Goal: Task Accomplishment & Management: Manage account settings

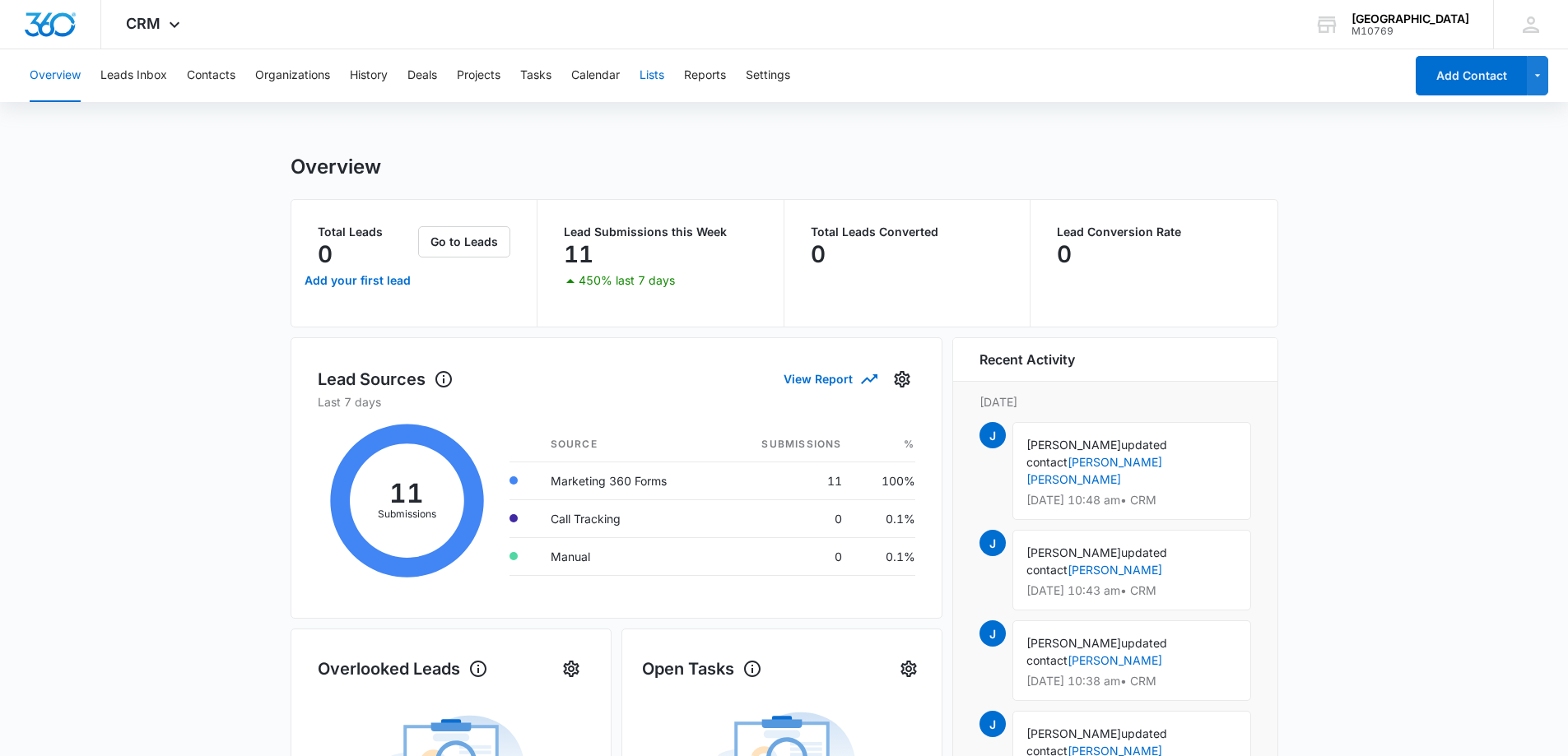
click at [661, 72] on button "Lists" at bounding box center [653, 75] width 25 height 53
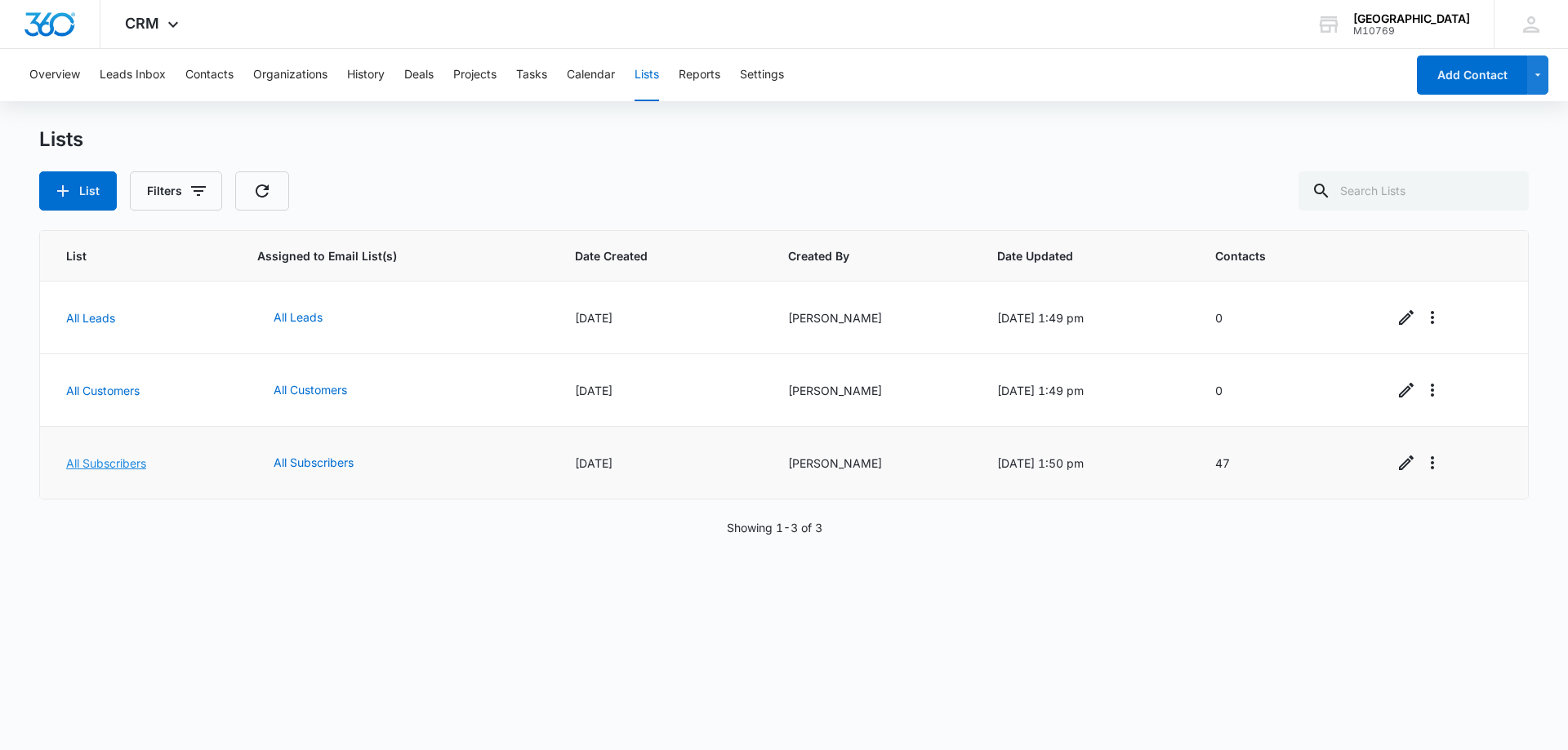
click at [120, 463] on link "All Subscribers" at bounding box center [106, 464] width 80 height 14
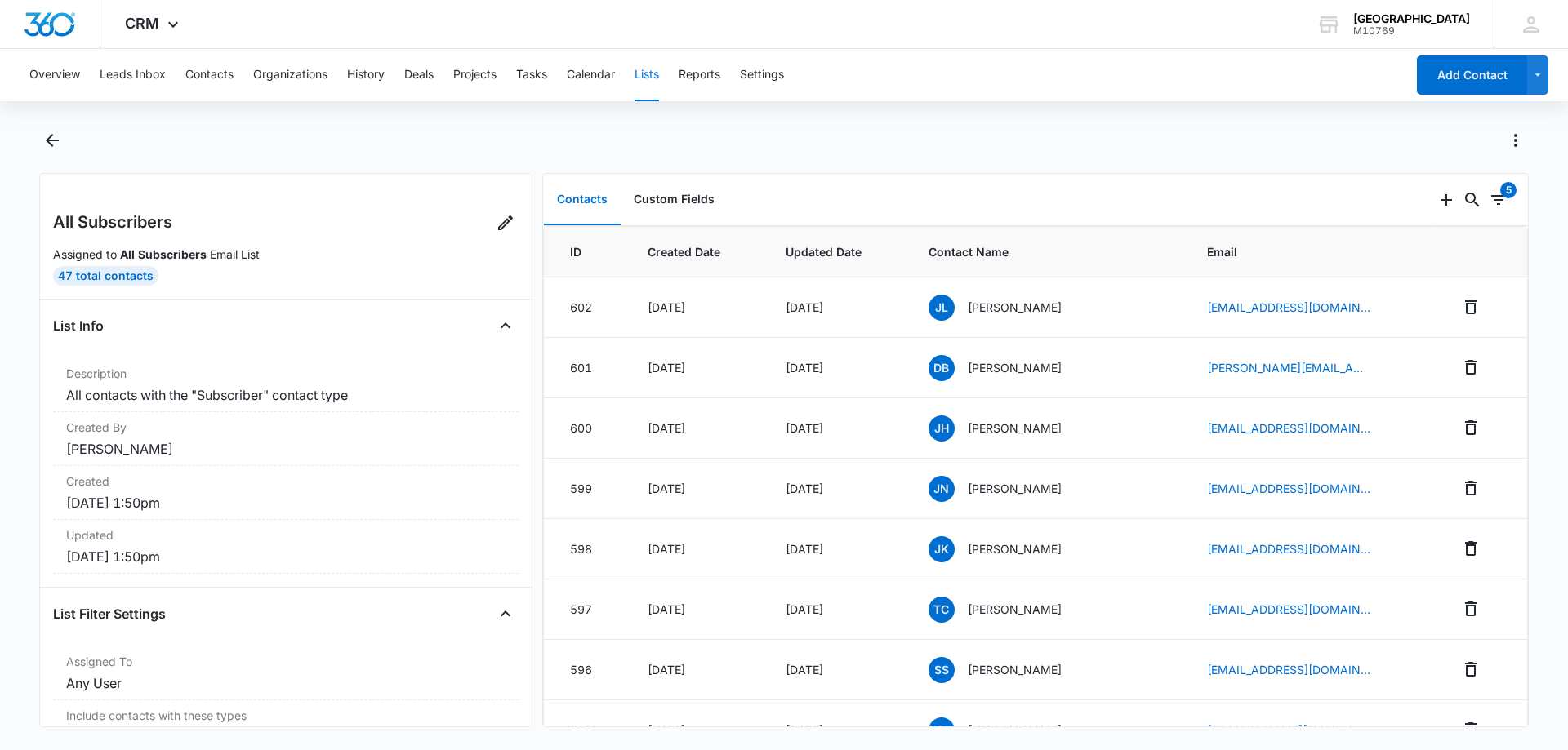
click at [289, 147] on div at bounding box center [802, 140] width 1455 height 26
click at [216, 80] on button "Contacts" at bounding box center [209, 74] width 49 height 52
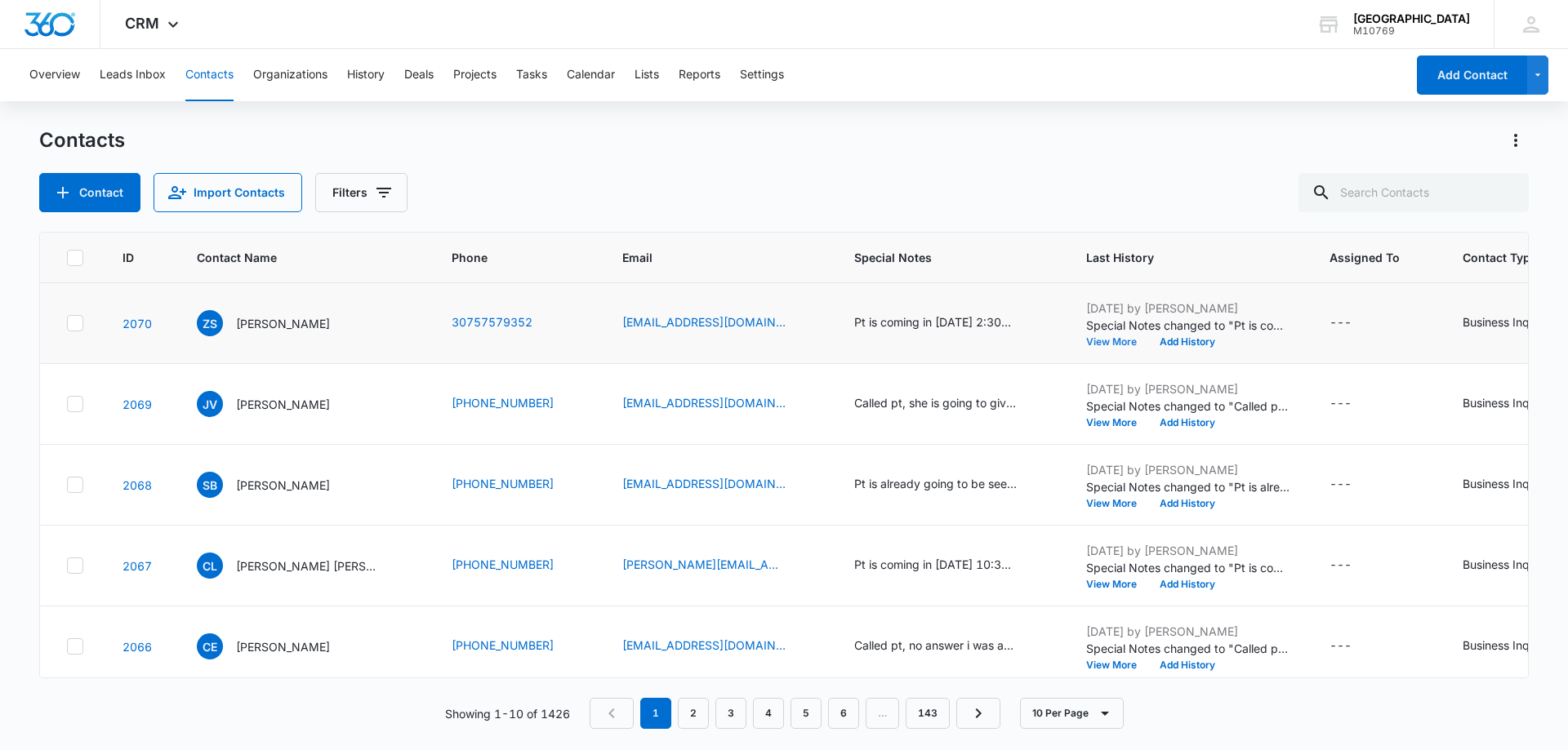
click at [1086, 342] on button "View More" at bounding box center [1117, 342] width 62 height 10
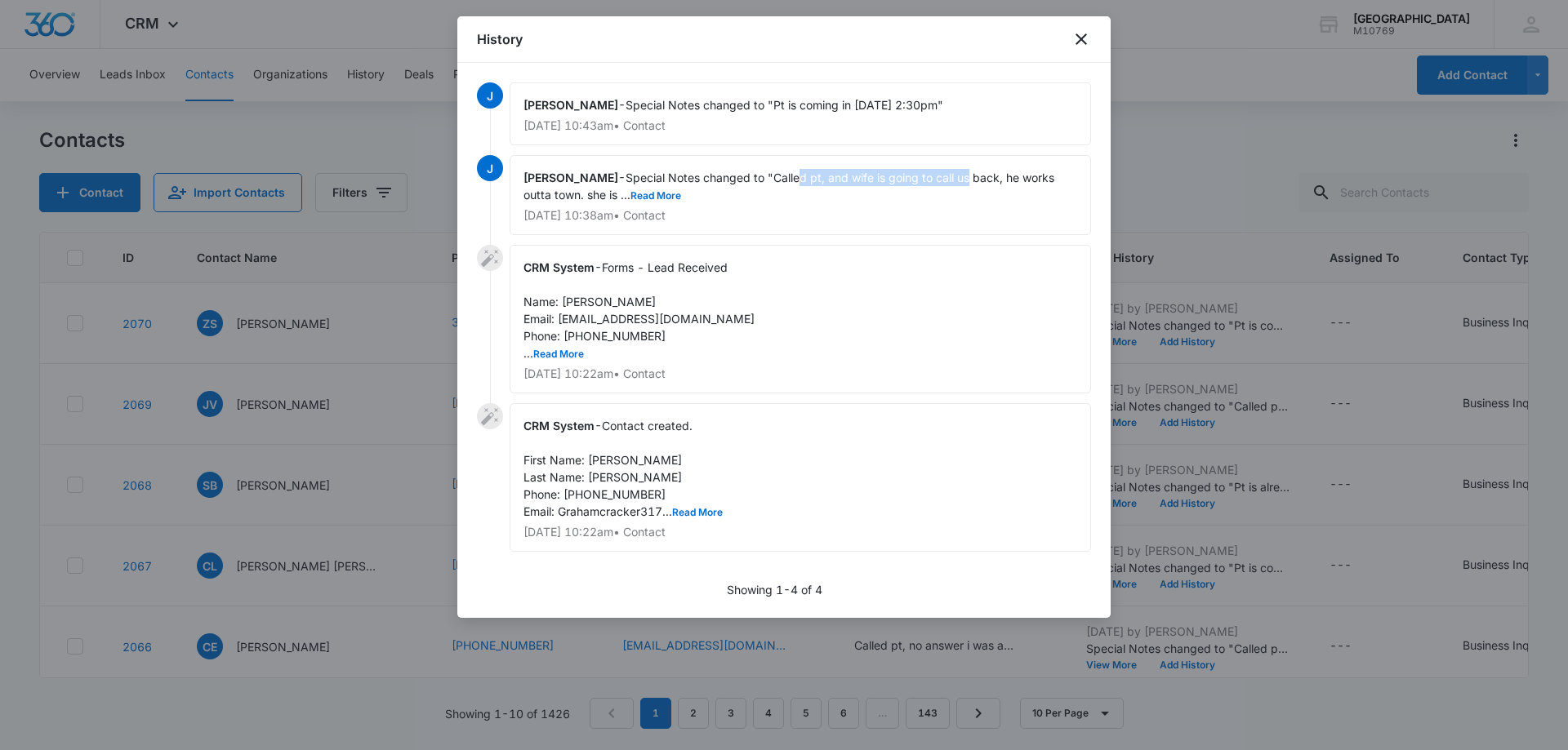
drag, startPoint x: 740, startPoint y: 172, endPoint x: 907, endPoint y: 170, distance: 167.0
click at [907, 170] on span "Special Notes changed to "Called pt, and wife is going to call us back, he work…" at bounding box center [790, 186] width 534 height 31
click at [955, 168] on div "jared - Special Notes changed to "Called pt, and wife is going to call us back,…" at bounding box center [800, 195] width 582 height 80
drag, startPoint x: 964, startPoint y: 178, endPoint x: 739, endPoint y: 179, distance: 225.0
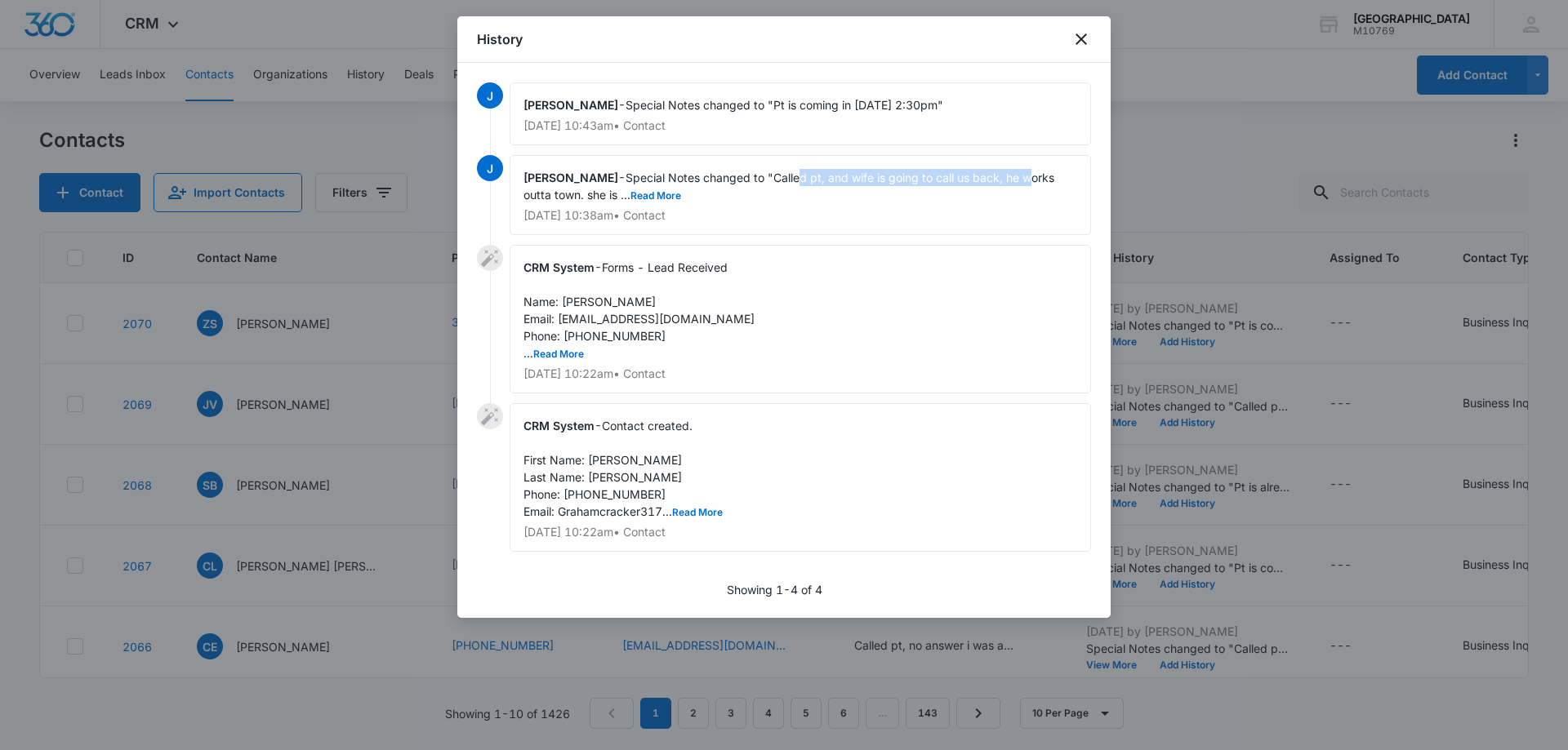
click at [739, 179] on span "Special Notes changed to "Called pt, and wife is going to call us back, he work…" at bounding box center [790, 186] width 534 height 31
click at [630, 200] on button "Read More" at bounding box center [655, 196] width 50 height 10
drag, startPoint x: 712, startPoint y: 195, endPoint x: 673, endPoint y: 181, distance: 41.4
click at [673, 181] on span "Special Notes changed to "Called pt, and wife is going to call us back, he work…" at bounding box center [790, 186] width 534 height 31
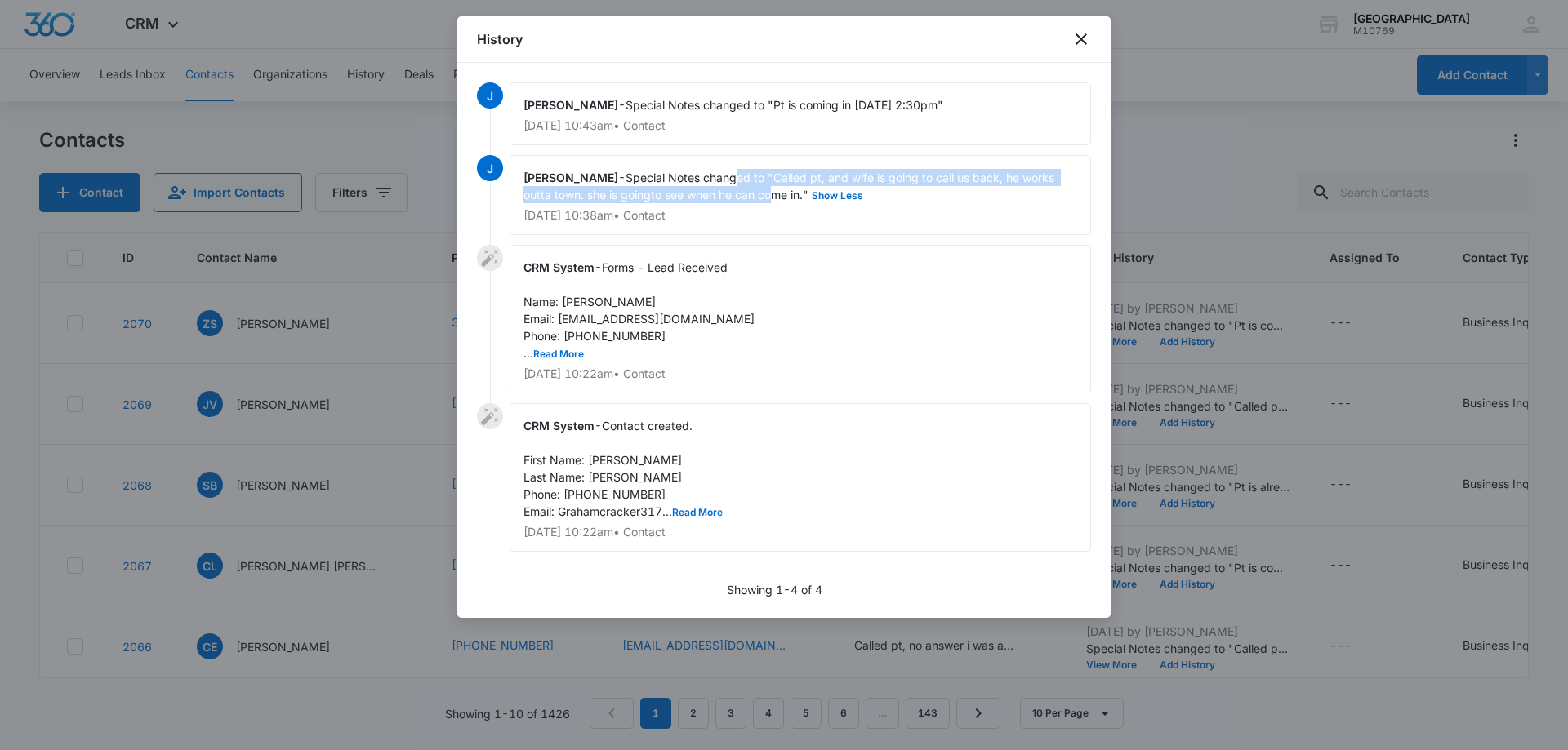
click at [673, 181] on span "Special Notes changed to "Called pt, and wife is going to call us back, he work…" at bounding box center [790, 186] width 534 height 31
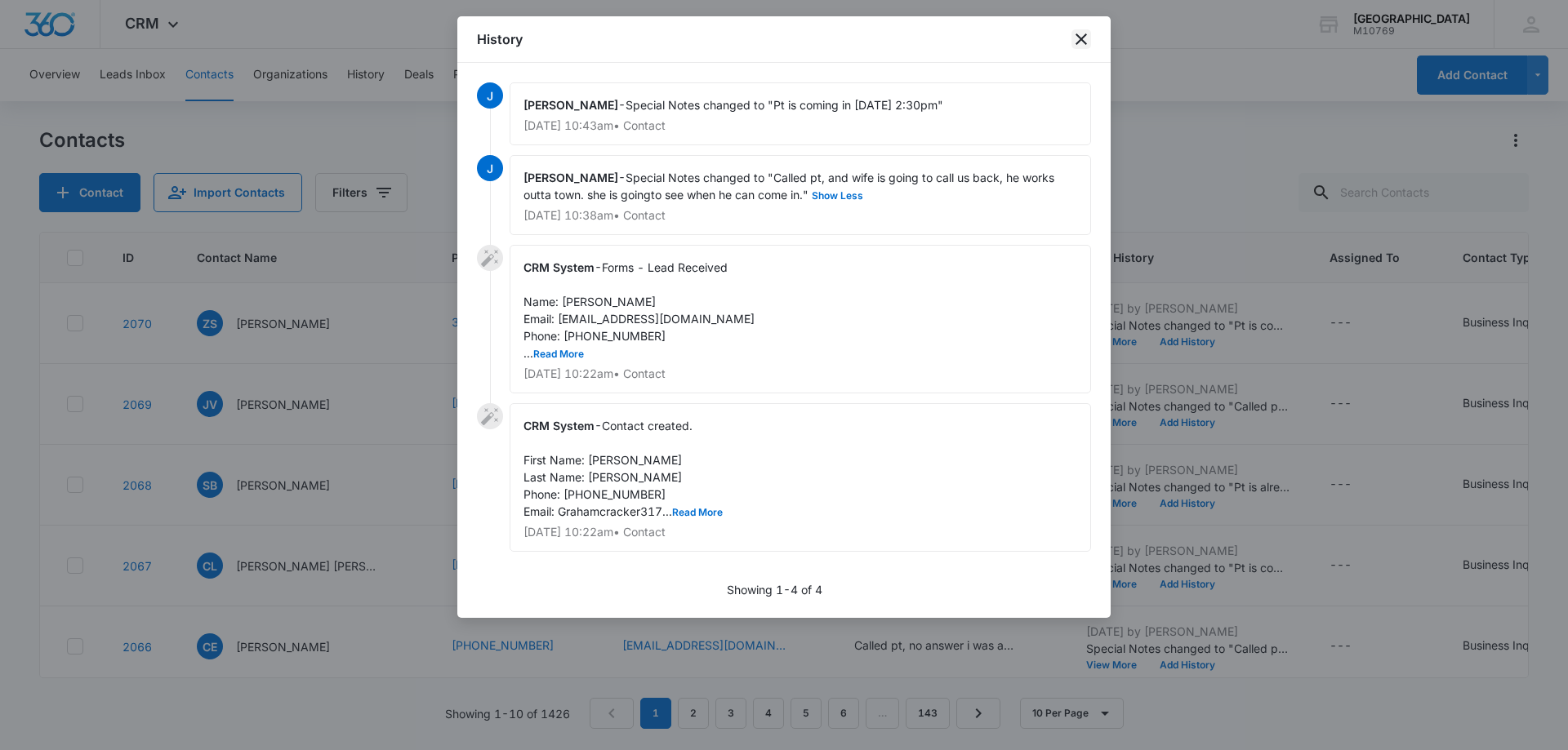
click at [1085, 36] on icon "close" at bounding box center [1082, 39] width 11 height 11
